Goal: Communication & Community: Answer question/provide support

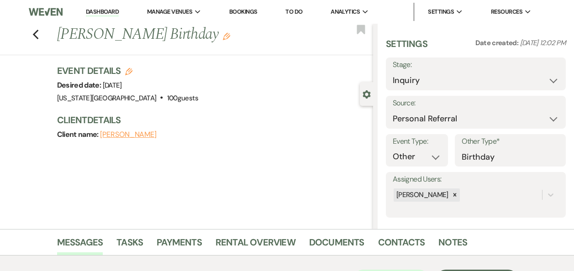
select select "12"
select select "13"
select select "860"
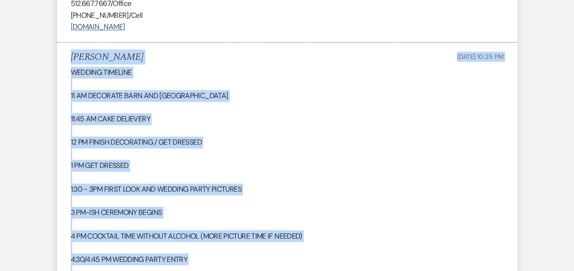
scroll to position [2339, 0]
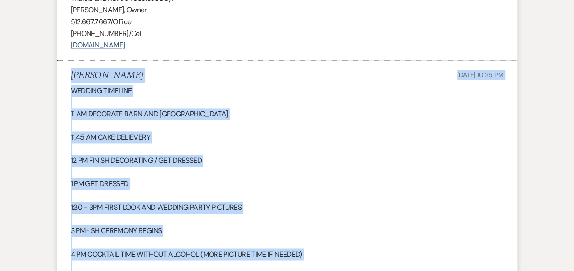
click at [361, 145] on div "WEDDING TIMELINE 11 AM DECORATE BARN AND RANCH HOUSE 11:45 AM CAKE DELIEVERY 12…" at bounding box center [287, 219] width 433 height 269
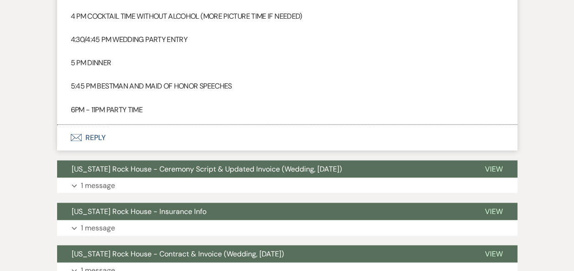
scroll to position [2581, 0]
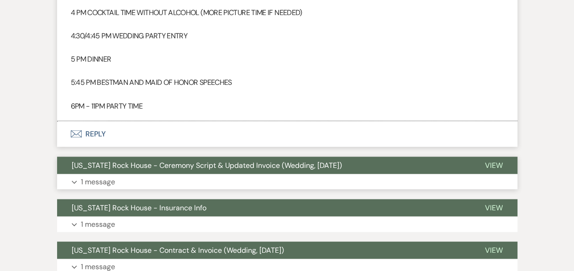
click at [491, 164] on span "View" at bounding box center [494, 165] width 18 height 10
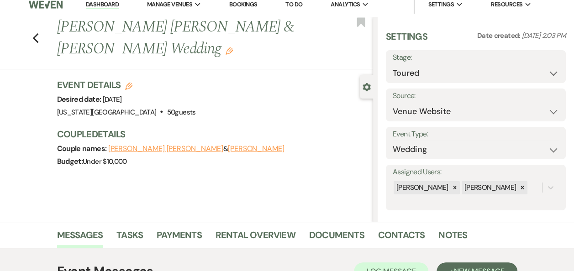
scroll to position [0, 0]
